Goal: Transaction & Acquisition: Purchase product/service

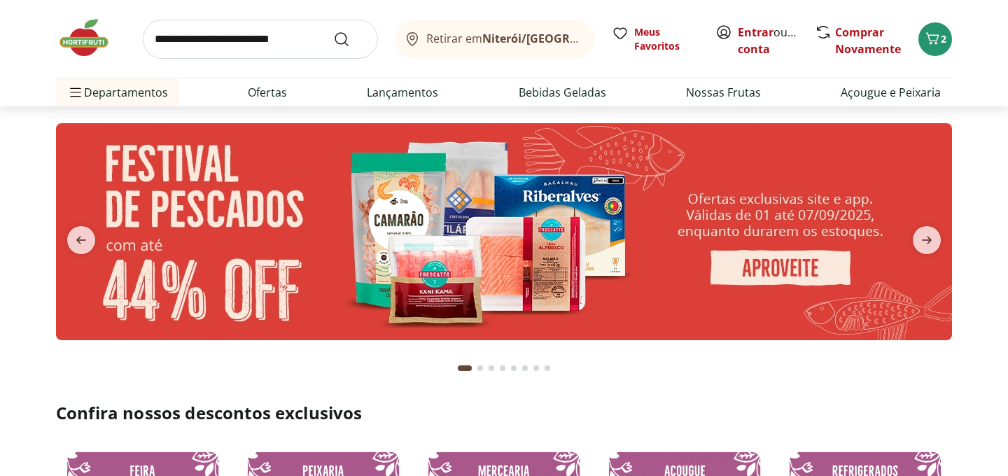
click at [291, 43] on input "search" at bounding box center [260, 39] width 235 height 39
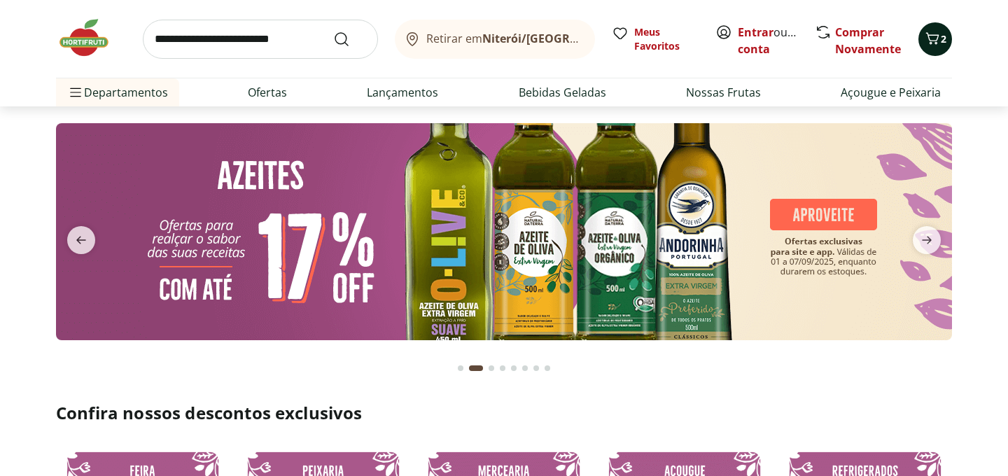
click at [942, 39] on span "2" at bounding box center [944, 38] width 6 height 13
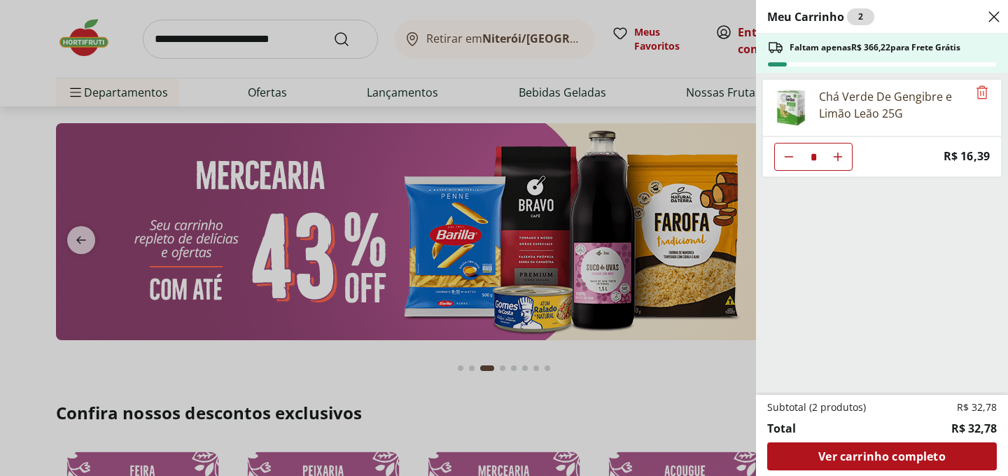
click at [315, 34] on div "Meu Carrinho 2 Faltam apenas R$ 366,22 para Frete Grátis Chá Verde De Gengibre …" at bounding box center [504, 238] width 1008 height 476
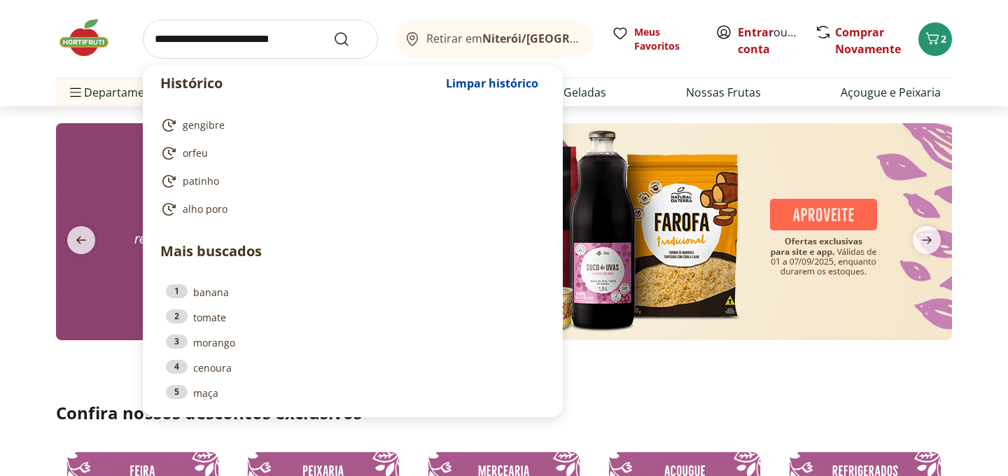
click at [295, 35] on input "search" at bounding box center [260, 39] width 235 height 39
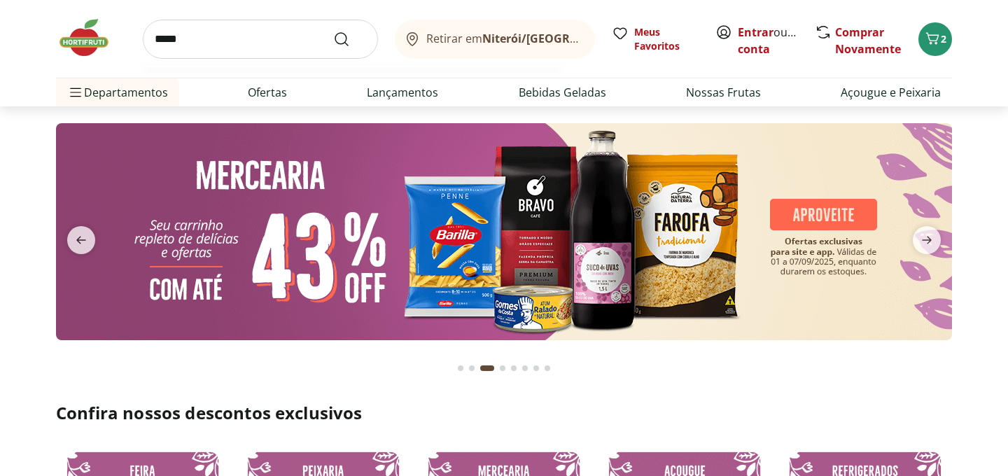
type input "*****"
click at [333, 31] on button "Submit Search" at bounding box center [350, 39] width 34 height 17
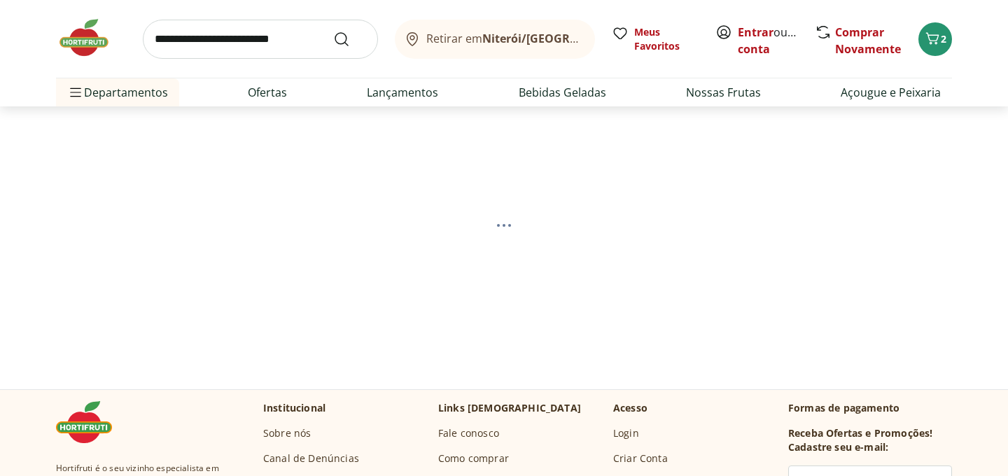
select select "**********"
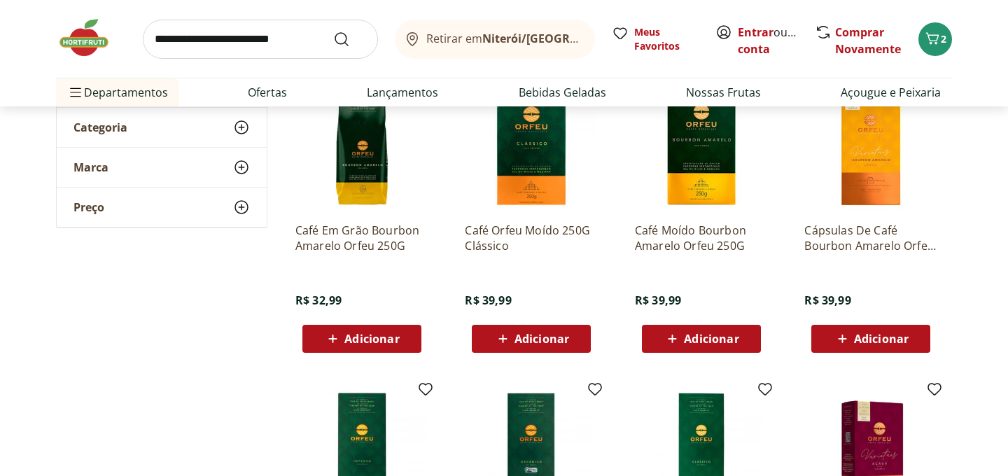
scroll to position [188, 0]
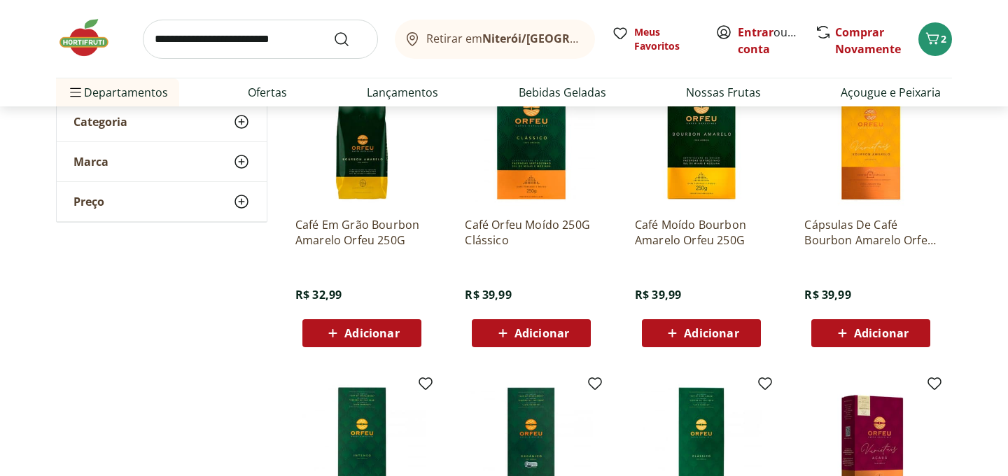
click at [882, 329] on span "Adicionar" at bounding box center [881, 333] width 55 height 11
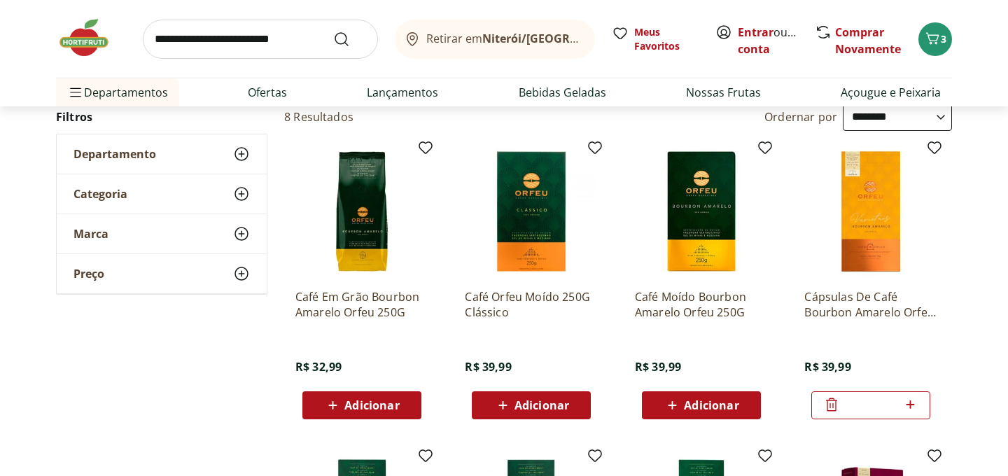
scroll to position [0, 0]
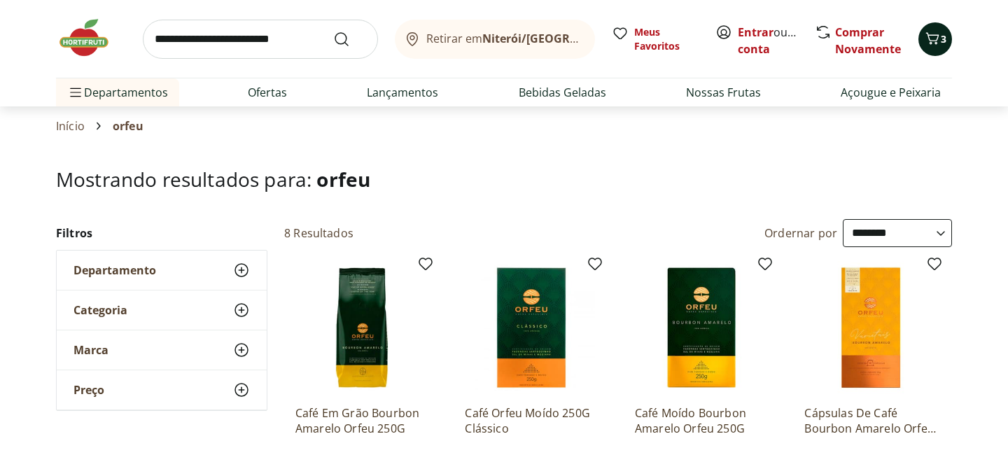
click at [931, 45] on icon "Carrinho" at bounding box center [932, 38] width 17 height 17
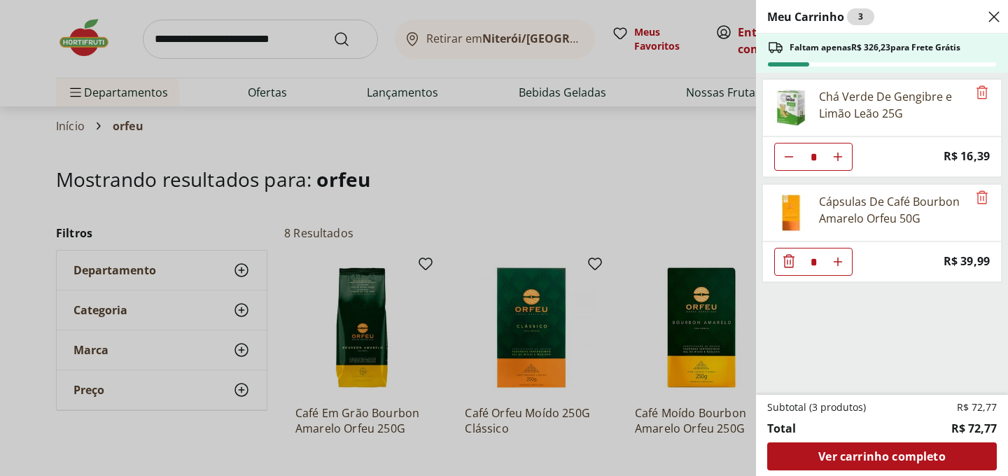
click at [839, 261] on use "Aumentar Quantidade" at bounding box center [837, 261] width 11 height 11
type input "*"
click at [992, 14] on use "Close" at bounding box center [994, 16] width 17 height 17
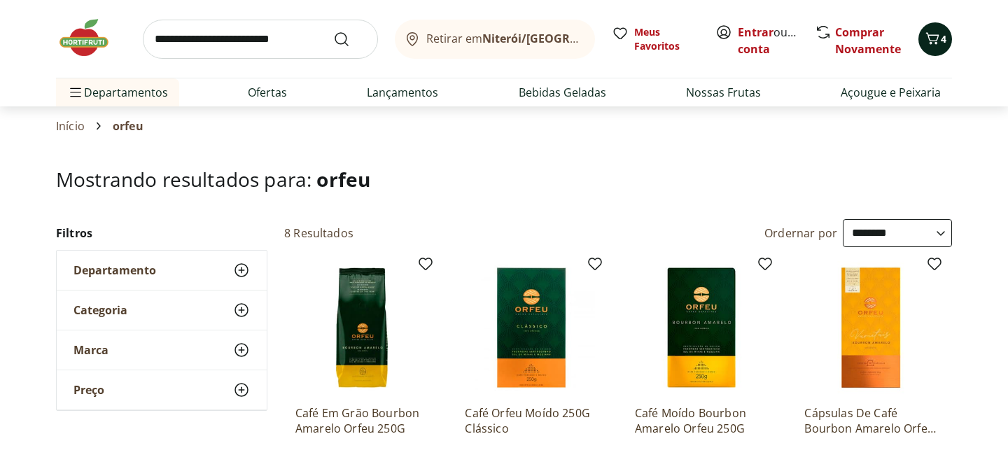
click at [945, 34] on span "4" at bounding box center [944, 38] width 6 height 13
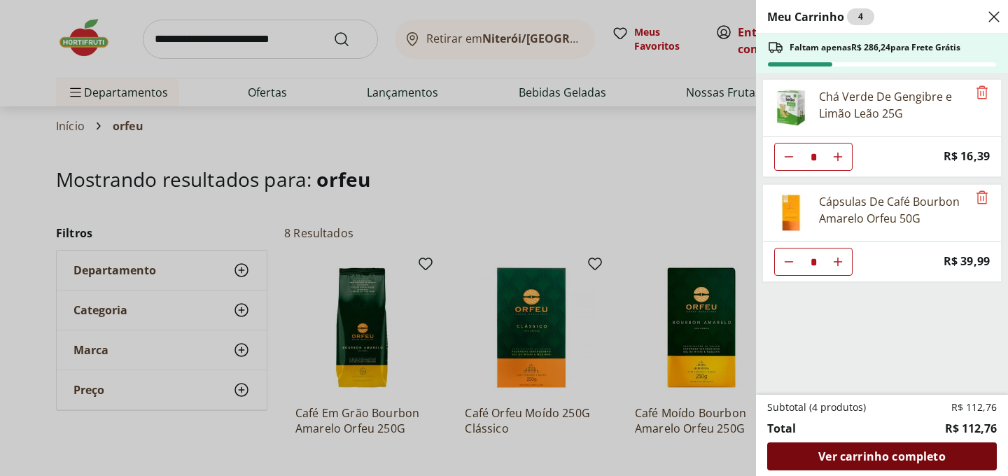
click at [884, 457] on span "Ver carrinho completo" at bounding box center [881, 456] width 127 height 11
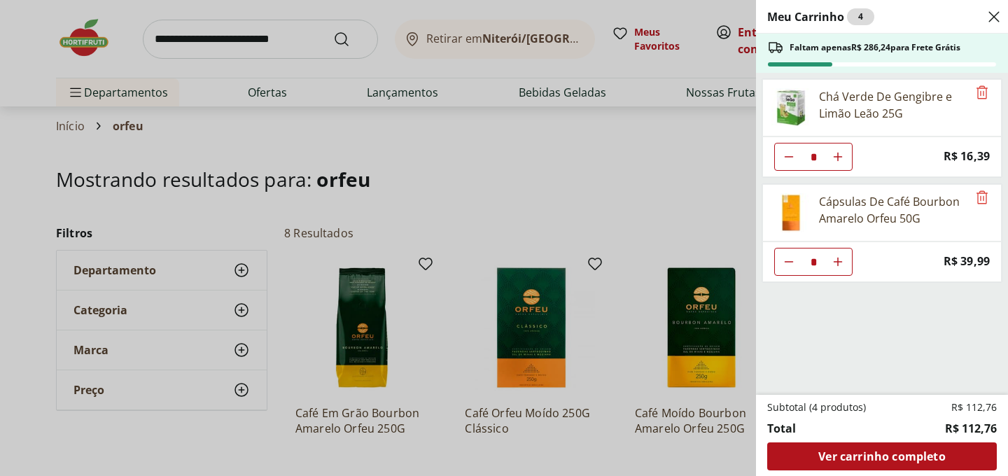
click at [992, 16] on icon "Close" at bounding box center [994, 16] width 17 height 17
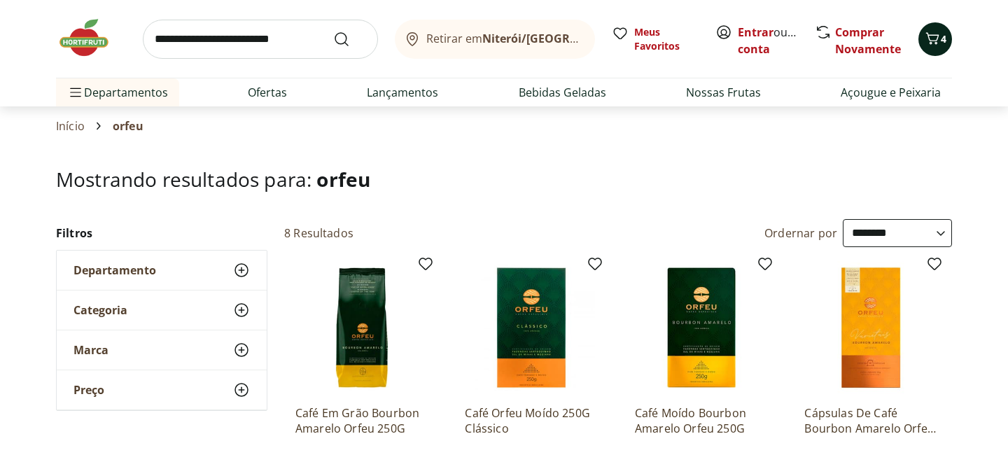
click at [942, 34] on span "4" at bounding box center [944, 38] width 6 height 13
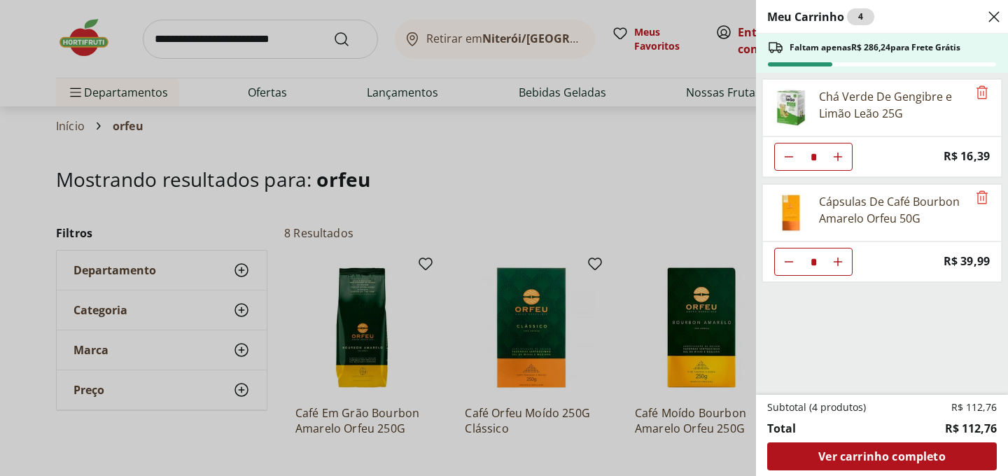
click at [260, 39] on div "Meu Carrinho 4 Faltam apenas R$ 286,24 para Frete Grátis Chá Verde De Gengibre …" at bounding box center [504, 238] width 1008 height 476
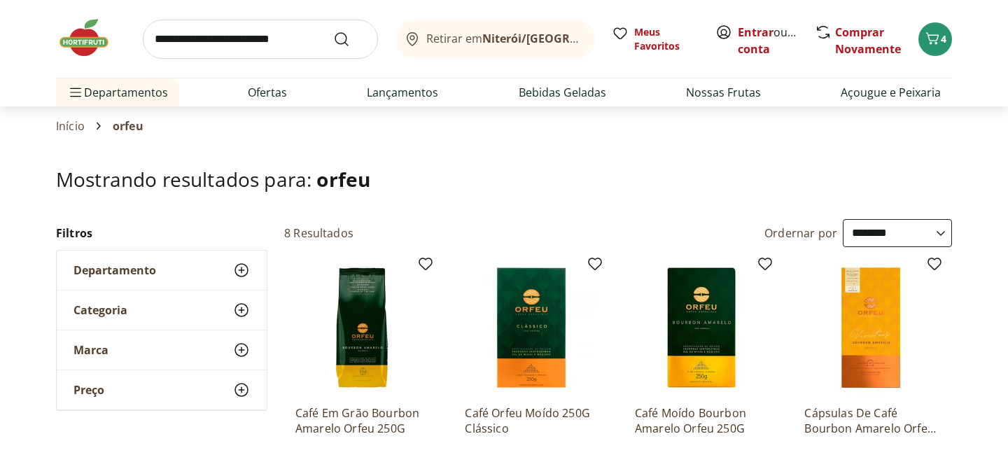
click at [258, 32] on input "search" at bounding box center [260, 39] width 235 height 39
type input "****"
click at [333, 31] on button "Submit Search" at bounding box center [350, 39] width 34 height 17
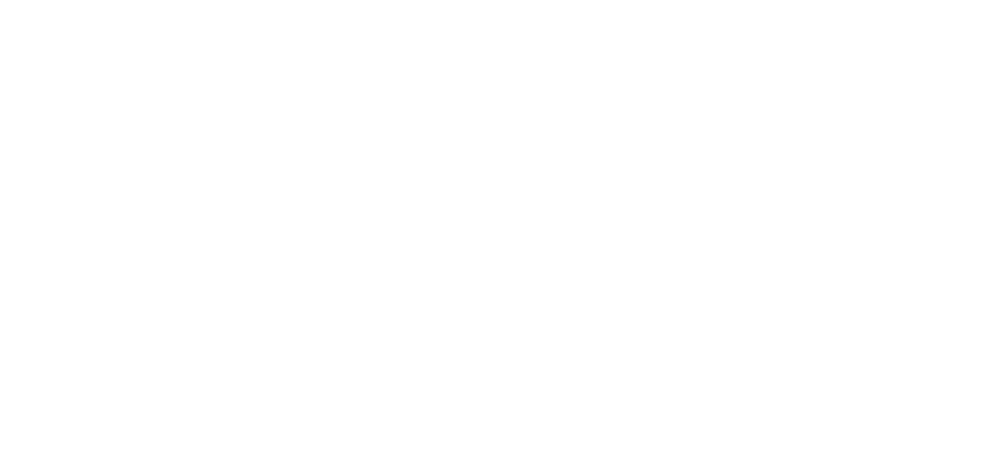
select select "**********"
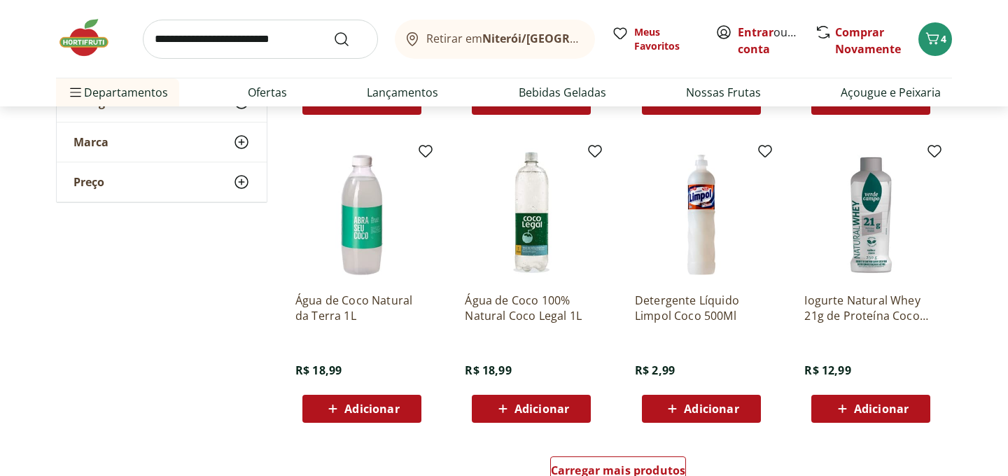
scroll to position [751, 0]
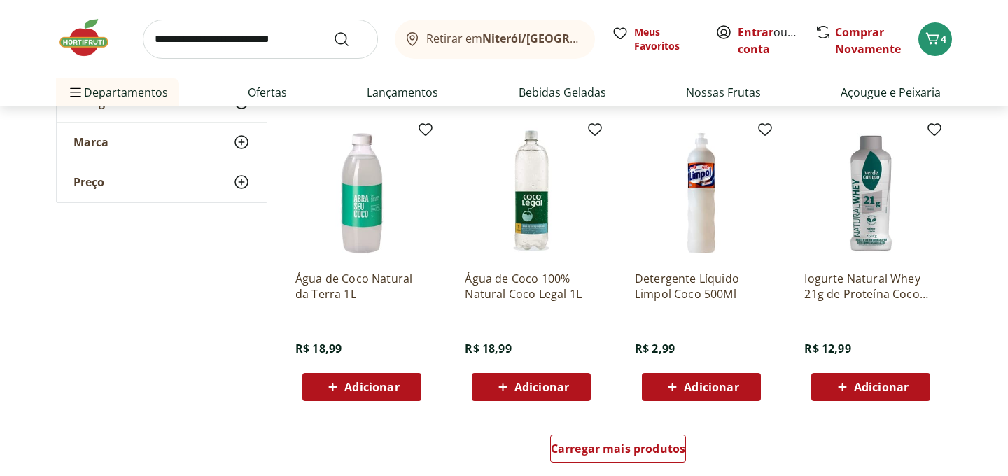
click at [363, 390] on span "Adicionar" at bounding box center [371, 387] width 55 height 11
click at [404, 386] on icon at bounding box center [401, 386] width 8 height 8
type input "*"
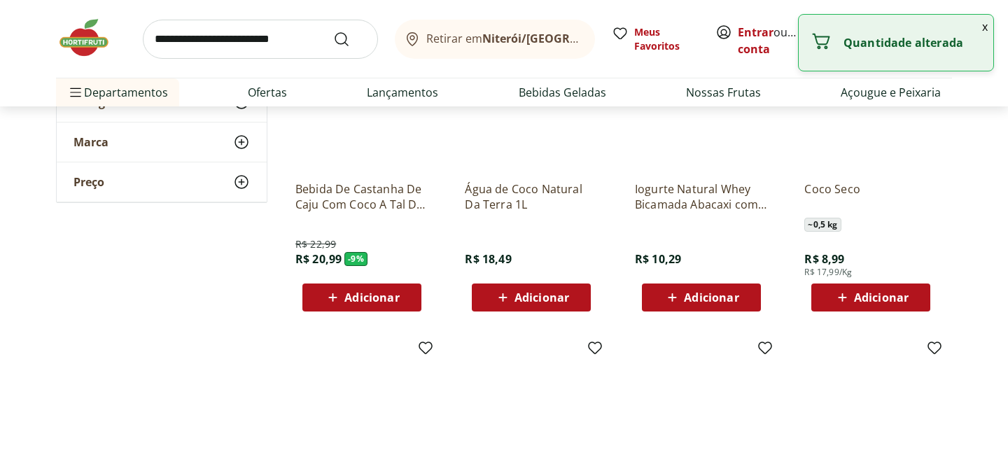
scroll to position [0, 0]
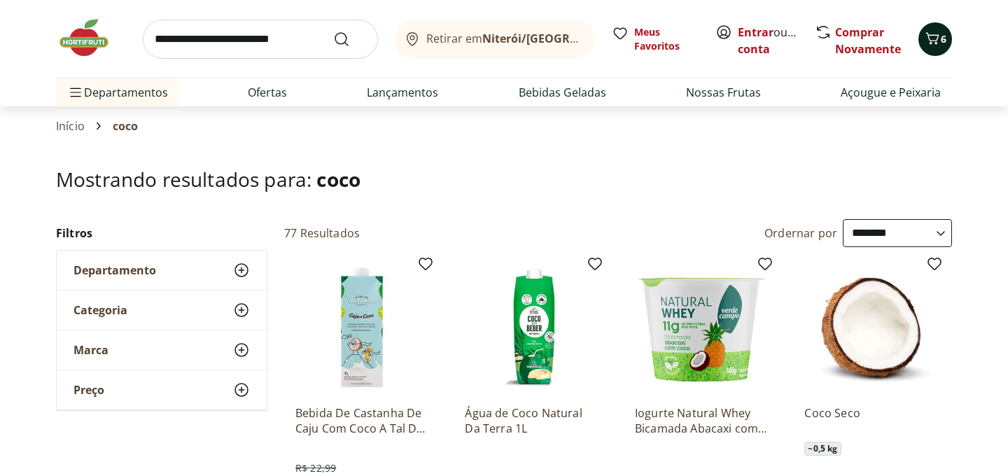
click at [939, 33] on icon "Carrinho" at bounding box center [932, 38] width 17 height 17
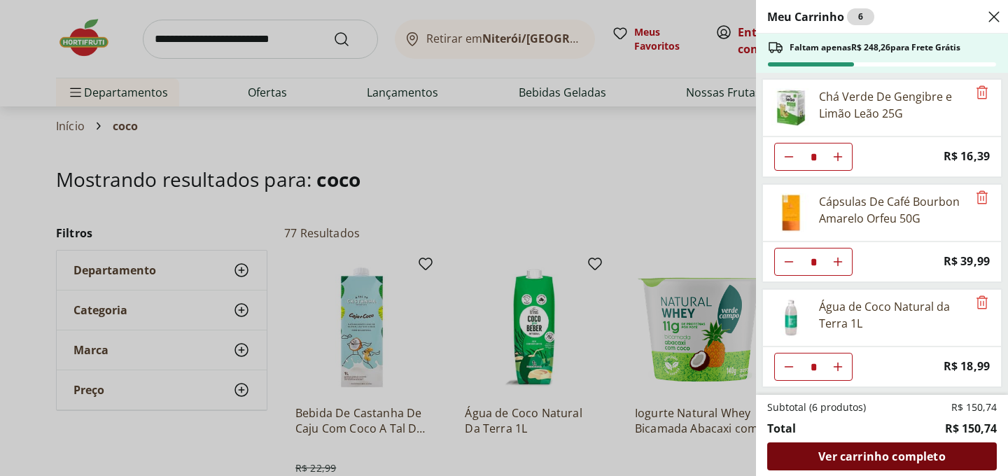
click at [891, 458] on span "Ver carrinho completo" at bounding box center [881, 456] width 127 height 11
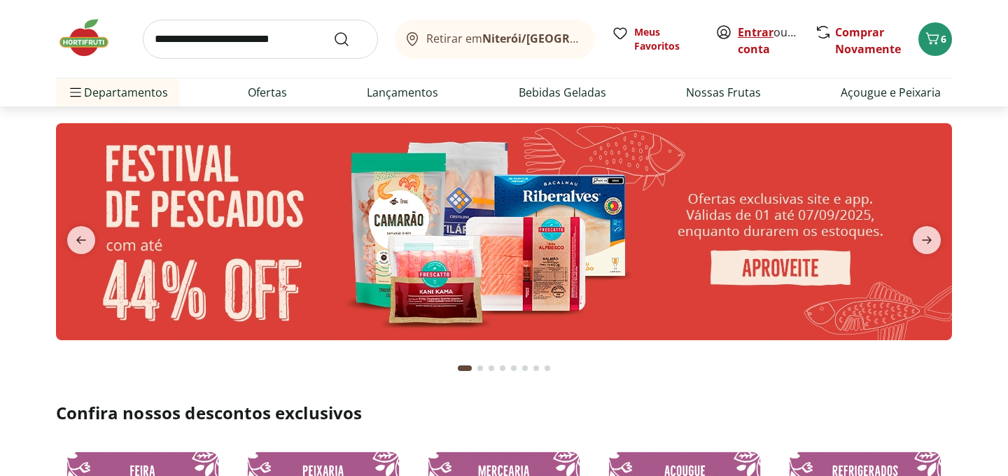
click at [746, 32] on link "Entrar" at bounding box center [756, 32] width 36 height 15
click at [938, 43] on icon "Carrinho" at bounding box center [932, 38] width 17 height 17
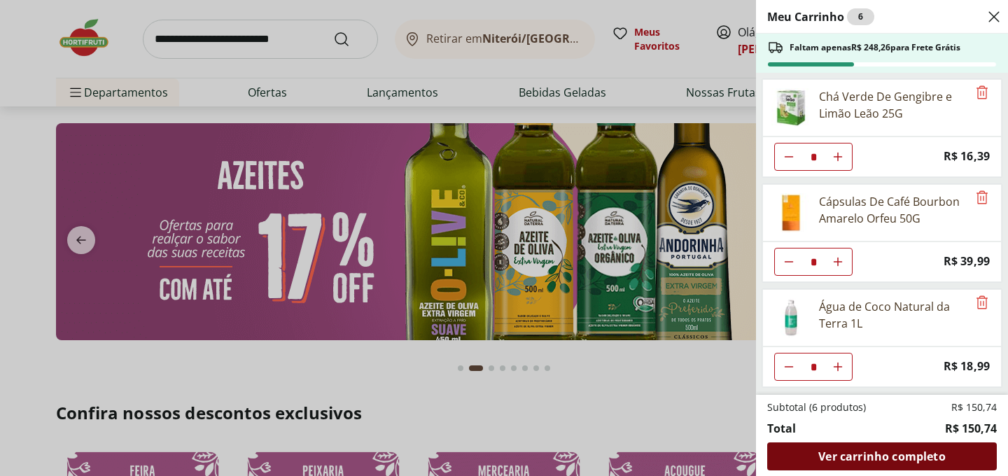
click at [875, 458] on span "Ver carrinho completo" at bounding box center [881, 456] width 127 height 11
